Goal: Information Seeking & Learning: Learn about a topic

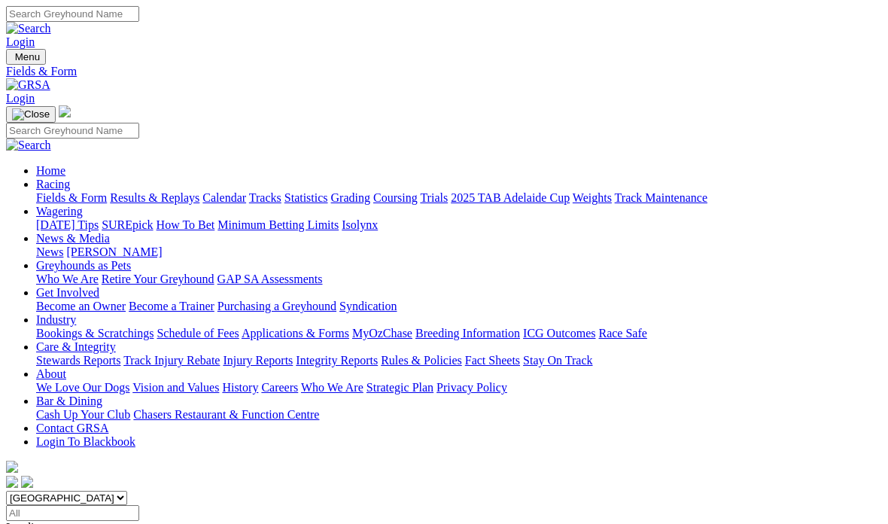
click at [62, 191] on link "Fields & Form" at bounding box center [71, 197] width 71 height 13
click at [53, 191] on link "Fields & Form" at bounding box center [71, 197] width 71 height 13
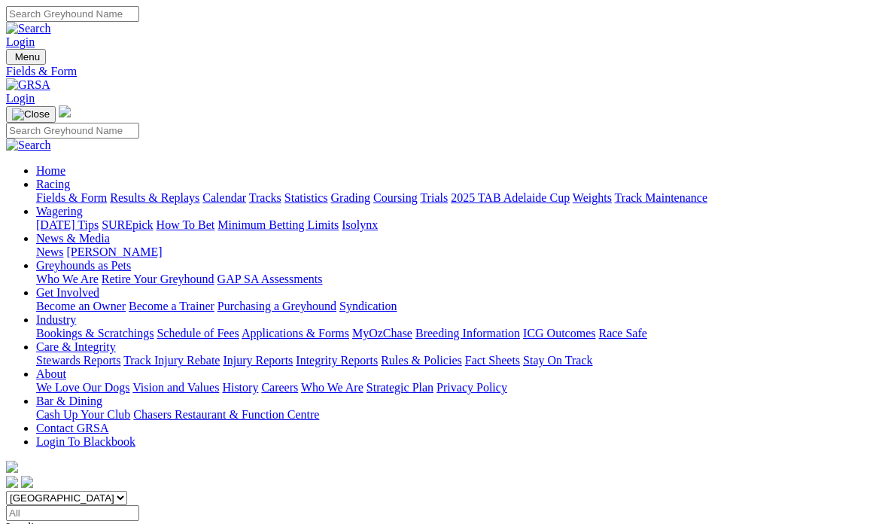
click at [60, 191] on link "Fields & Form" at bounding box center [71, 197] width 71 height 13
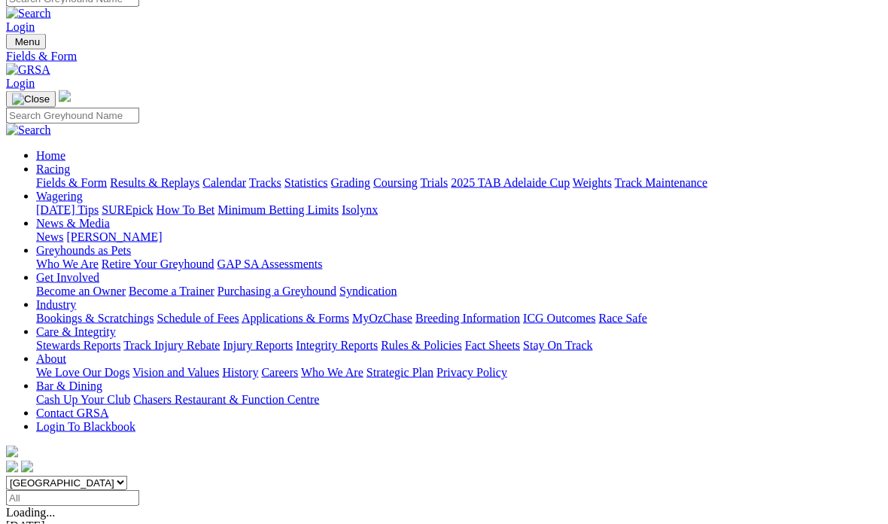
scroll to position [17, 0]
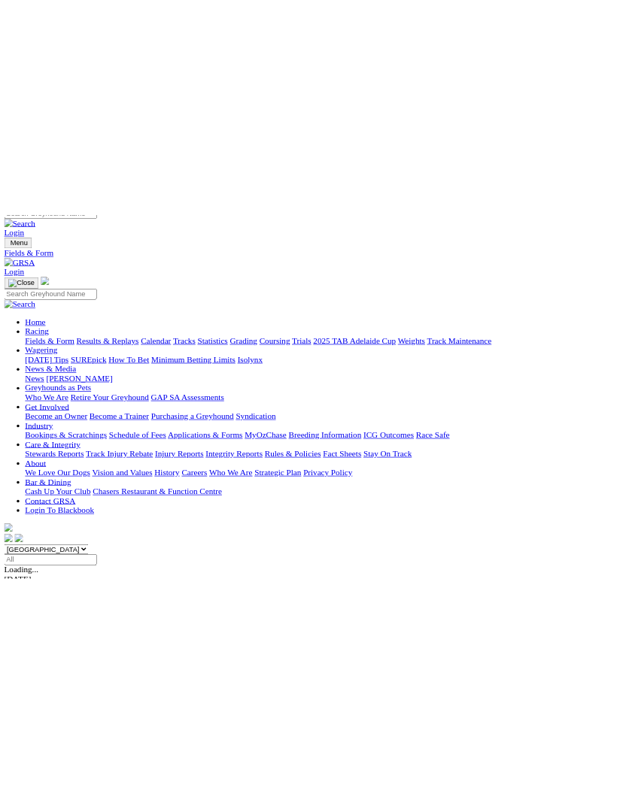
scroll to position [77, 0]
